Goal: Task Accomplishment & Management: Manage account settings

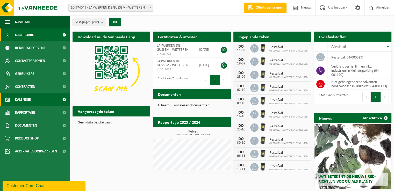
click at [19, 100] on span "Kalender" at bounding box center [23, 99] width 16 height 13
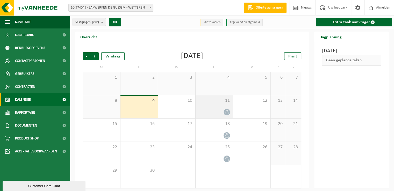
click at [207, 107] on div "11" at bounding box center [213, 106] width 37 height 23
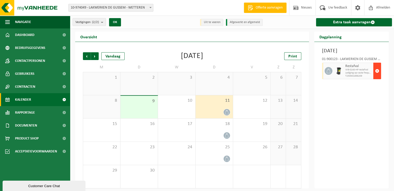
click at [376, 76] on span "button" at bounding box center [377, 71] width 4 height 10
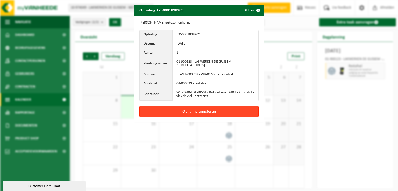
click at [198, 110] on button "Ophaling annuleren" at bounding box center [198, 111] width 119 height 11
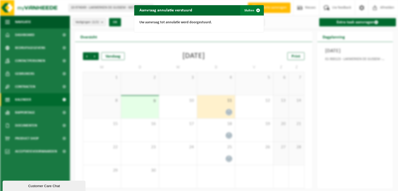
click at [255, 10] on span "button" at bounding box center [258, 10] width 10 height 10
